Goal: Use online tool/utility: Utilize a website feature to perform a specific function

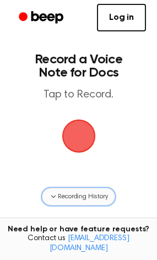
click at [87, 201] on span "Recording History" at bounding box center [82, 196] width 49 height 10
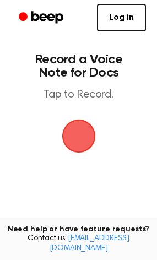
click at [92, 138] on span "button" at bounding box center [78, 135] width 61 height 61
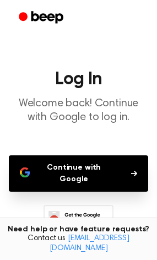
click at [100, 168] on button "Continue with Google" at bounding box center [78, 173] width 139 height 36
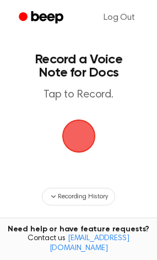
drag, startPoint x: 69, startPoint y: 132, endPoint x: 63, endPoint y: 130, distance: 6.8
click at [66, 131] on span "button" at bounding box center [79, 136] width 62 height 62
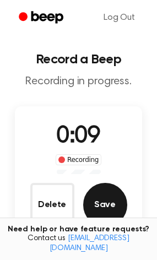
click at [112, 205] on button "Save" at bounding box center [105, 205] width 44 height 44
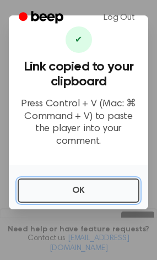
click at [81, 179] on button "OK" at bounding box center [79, 190] width 122 height 24
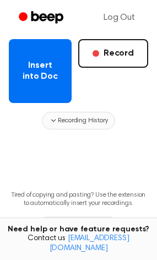
scroll to position [169, 0]
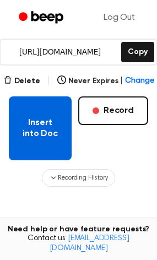
click at [51, 131] on button "Insert into Doc" at bounding box center [40, 128] width 63 height 64
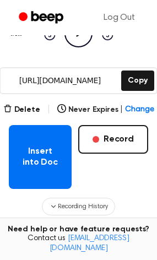
scroll to position [165, 0]
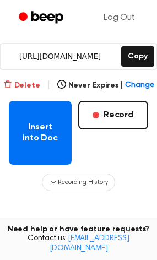
click at [25, 84] on button "Delete" at bounding box center [21, 86] width 37 height 12
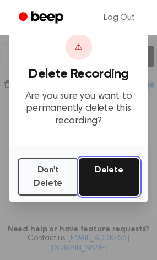
click at [93, 173] on button "Delete" at bounding box center [109, 176] width 61 height 37
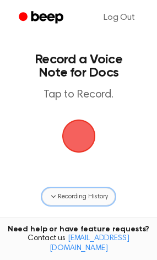
click at [63, 193] on span "Recording History" at bounding box center [82, 196] width 49 height 10
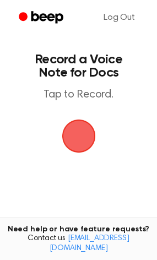
click at [68, 31] on div "Log Out" at bounding box center [78, 17] width 135 height 35
